Goal: Find specific page/section: Find specific page/section

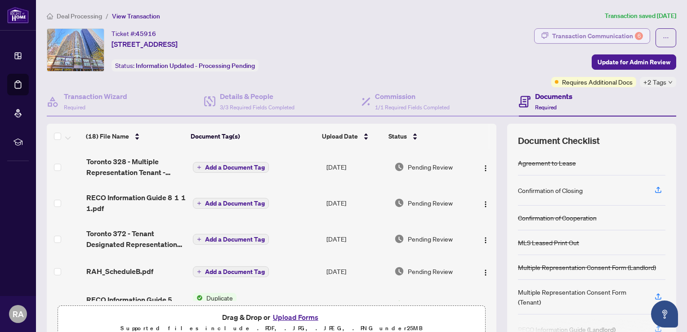
click at [605, 38] on div "Transaction Communication 6" at bounding box center [597, 36] width 91 height 14
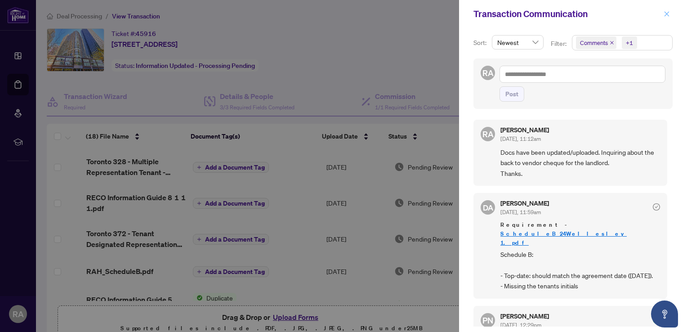
click at [669, 14] on icon "close" at bounding box center [667, 14] width 6 height 6
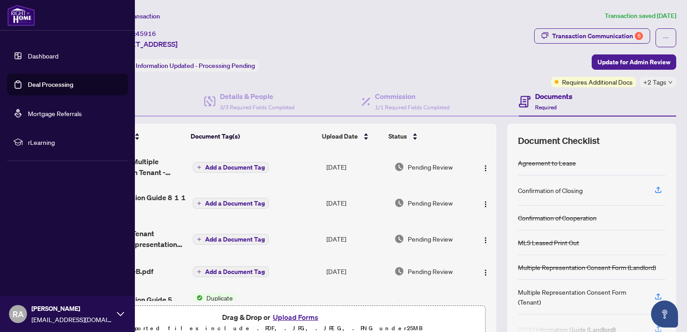
click at [52, 85] on link "Deal Processing" at bounding box center [50, 85] width 45 height 8
